Goal: Find specific page/section: Find specific page/section

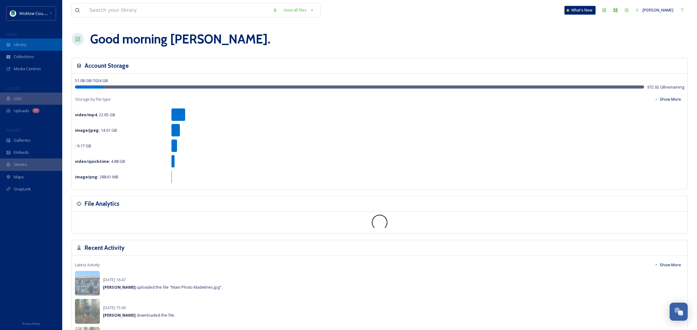
click at [14, 47] on span "Library" at bounding box center [20, 45] width 12 height 6
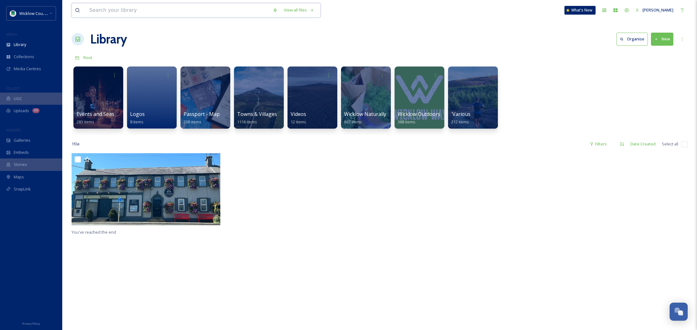
click at [138, 13] on input at bounding box center [177, 10] width 183 height 14
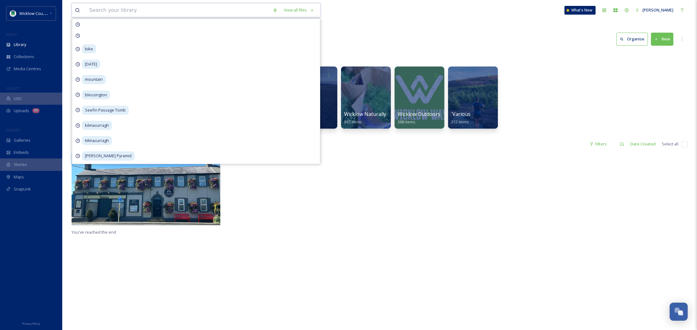
paste input "Wicklow Wolf Brewing Co"
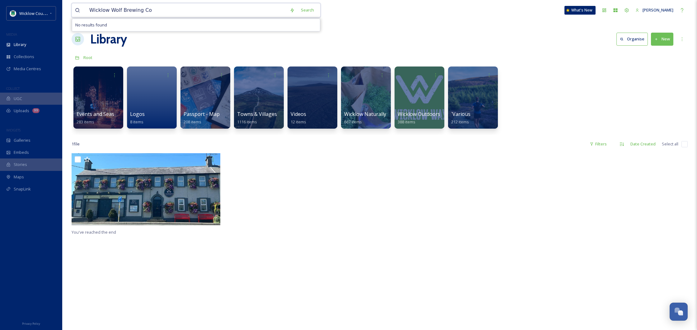
drag, startPoint x: 150, startPoint y: 9, endPoint x: 68, endPoint y: 7, distance: 81.9
click at [68, 7] on div "Wicklow Wolf Brewing Co Search No results found What's New [PERSON_NAME] Librar…" at bounding box center [379, 242] width 635 height 484
type input "[PERSON_NAME]"
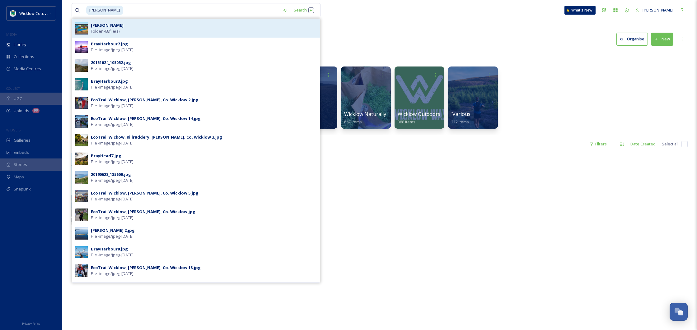
click at [131, 29] on div "[PERSON_NAME] - 68 file(s)" at bounding box center [204, 28] width 226 height 12
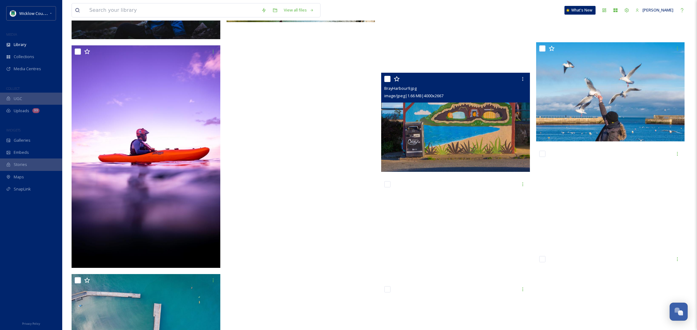
scroll to position [1765, 0]
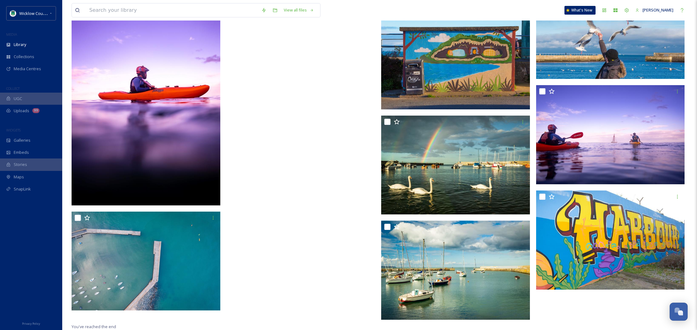
click at [171, 1] on div "View all files What's New [PERSON_NAME]" at bounding box center [380, 10] width 616 height 21
click at [170, 9] on input at bounding box center [172, 10] width 172 height 14
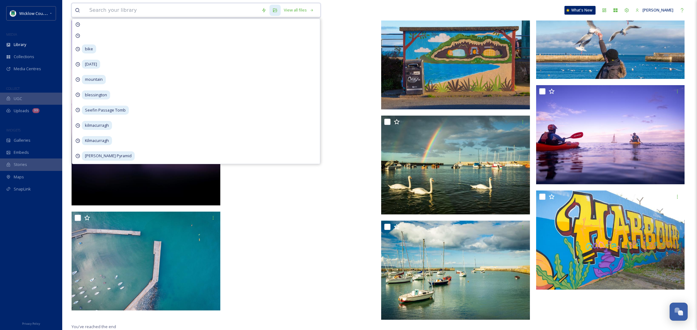
paste input "The Great Eastern Brewing Company"
type input "The Great Eastern Brewing Company"
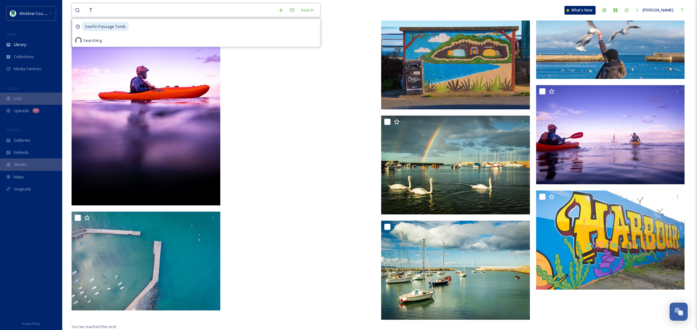
type input "T"
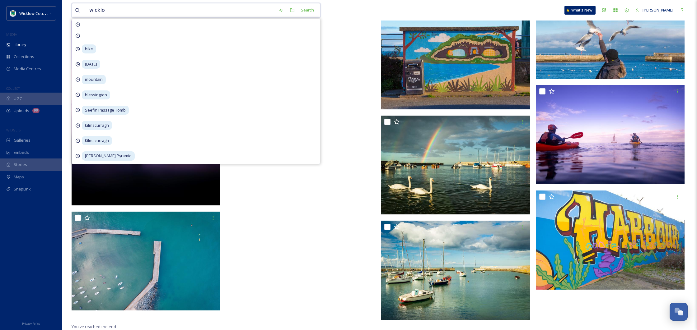
type input "wicklow"
